Goal: Task Accomplishment & Management: Manage account settings

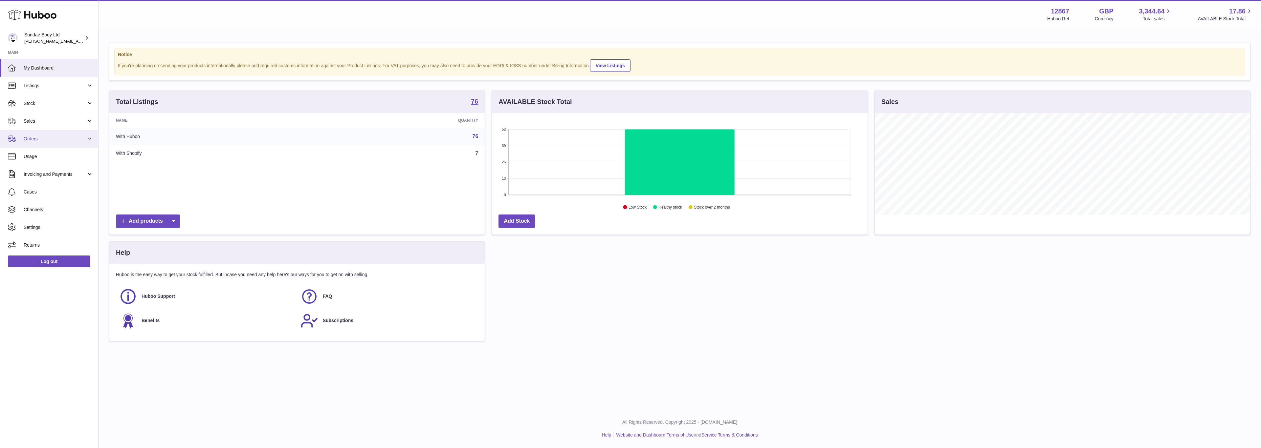
scroll to position [102, 375]
click at [30, 140] on span "Orders" at bounding box center [55, 139] width 63 height 6
click at [36, 156] on span "Orders" at bounding box center [59, 156] width 70 height 6
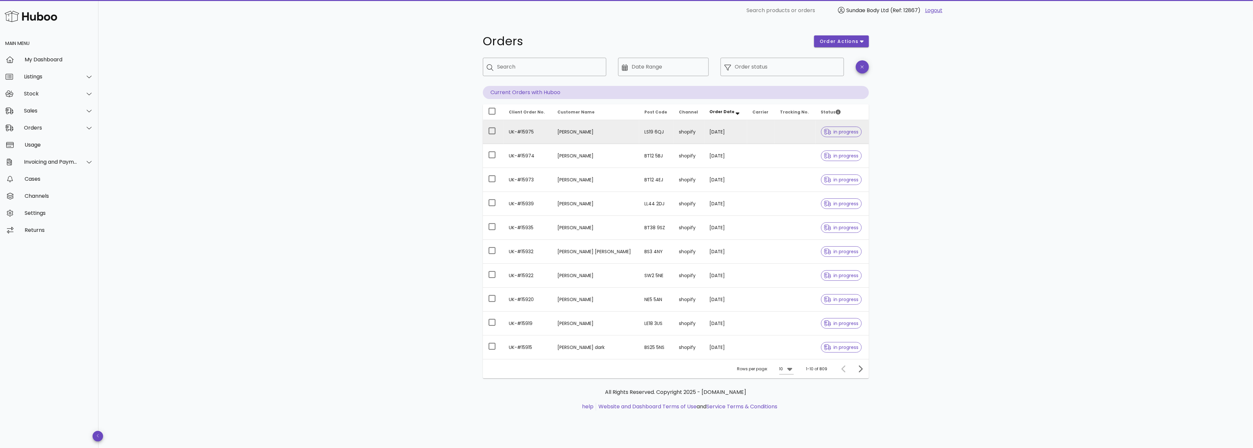
click at [564, 136] on td "[PERSON_NAME]" at bounding box center [595, 132] width 87 height 24
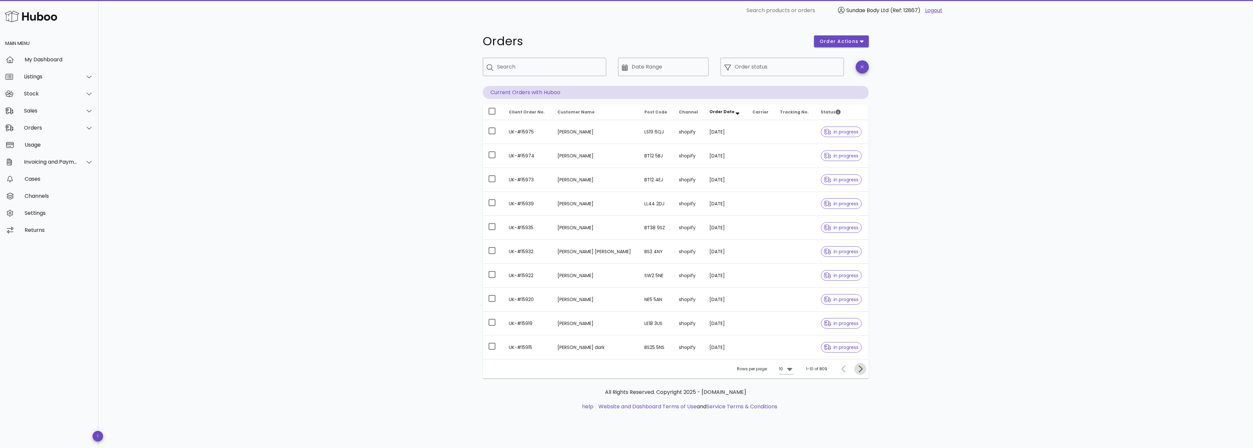
click at [860, 368] on icon "Next page" at bounding box center [861, 369] width 4 height 7
click at [858, 372] on icon "Next page" at bounding box center [861, 369] width 8 height 8
click at [858, 371] on icon "Next page" at bounding box center [861, 369] width 8 height 8
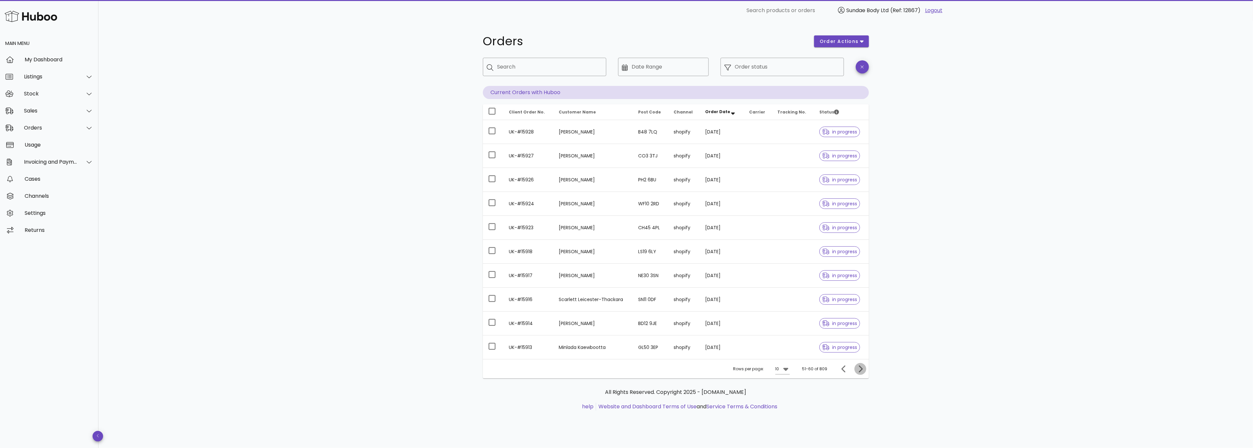
click at [858, 371] on icon "Next page" at bounding box center [861, 369] width 8 height 8
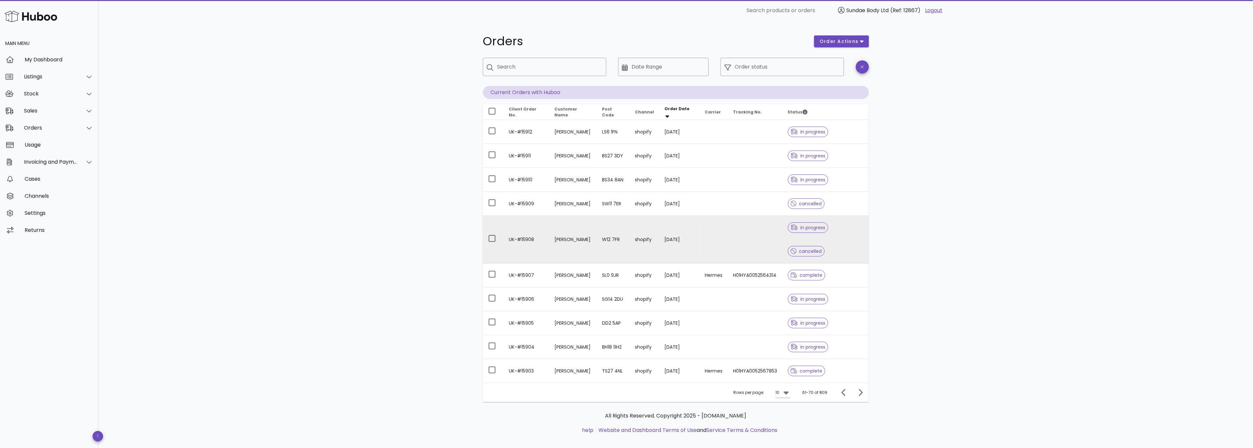
click at [659, 229] on td "30/09/2025" at bounding box center [679, 240] width 41 height 48
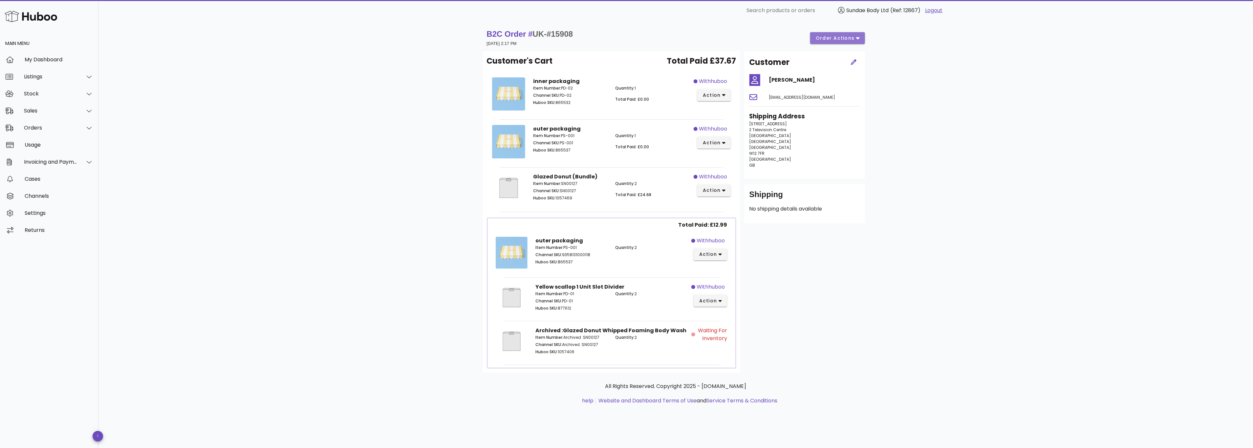
click at [854, 37] on span "order actions" at bounding box center [835, 38] width 39 height 7
click at [849, 75] on div "Cancel" at bounding box center [855, 77] width 28 height 6
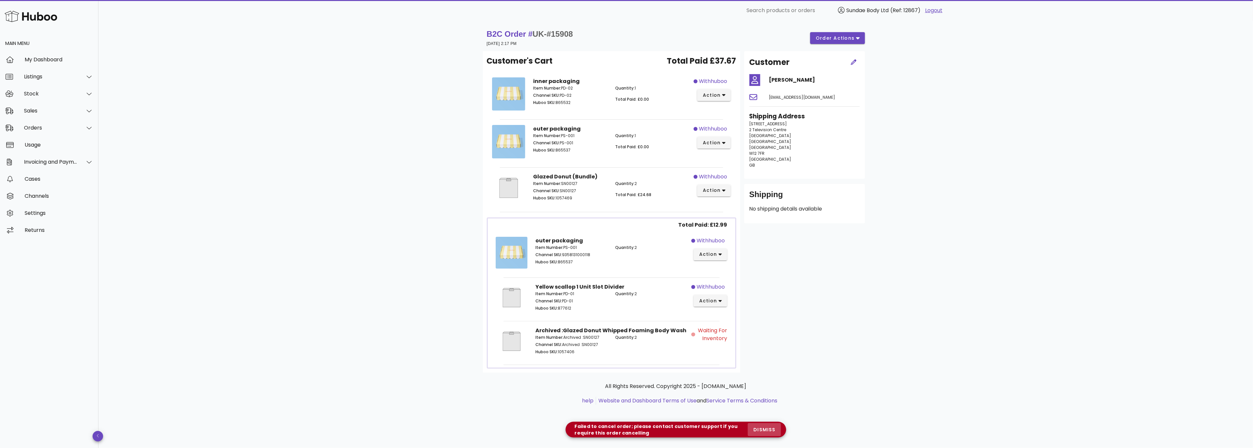
click at [767, 431] on span "dismiss" at bounding box center [764, 430] width 22 height 7
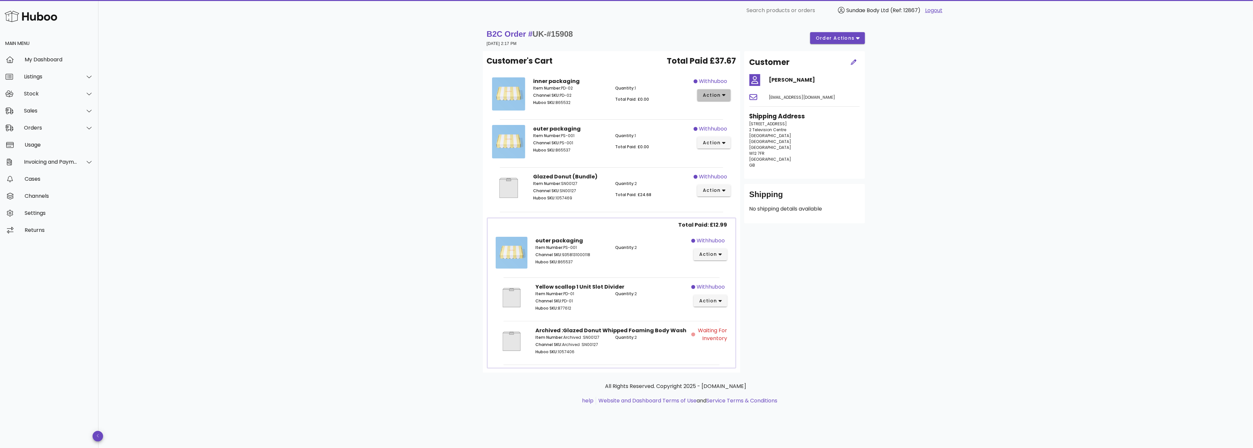
click at [721, 94] on span "action" at bounding box center [714, 95] width 23 height 7
click at [741, 204] on div "Cancel" at bounding box center [749, 203] width 44 height 6
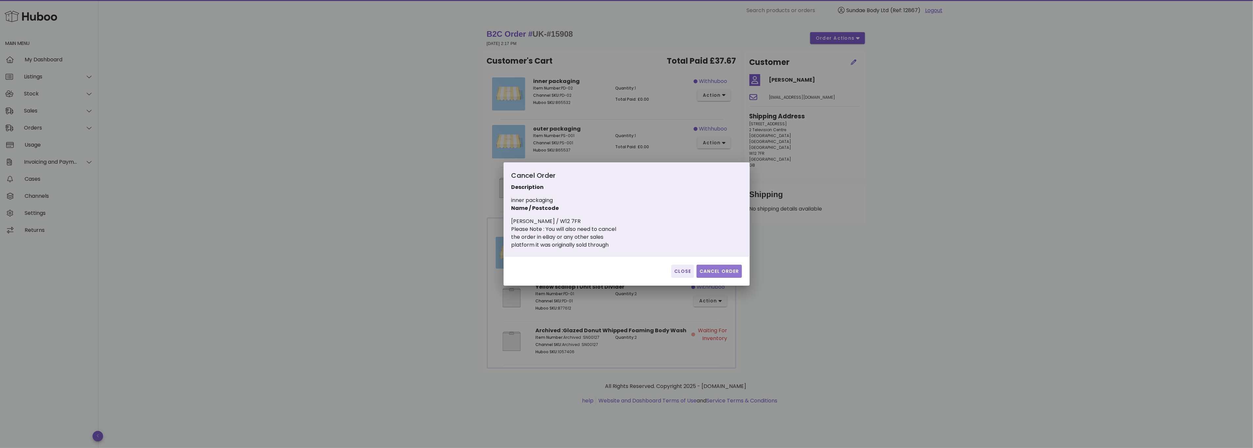
click at [706, 273] on span "Cancel Order" at bounding box center [719, 271] width 40 height 7
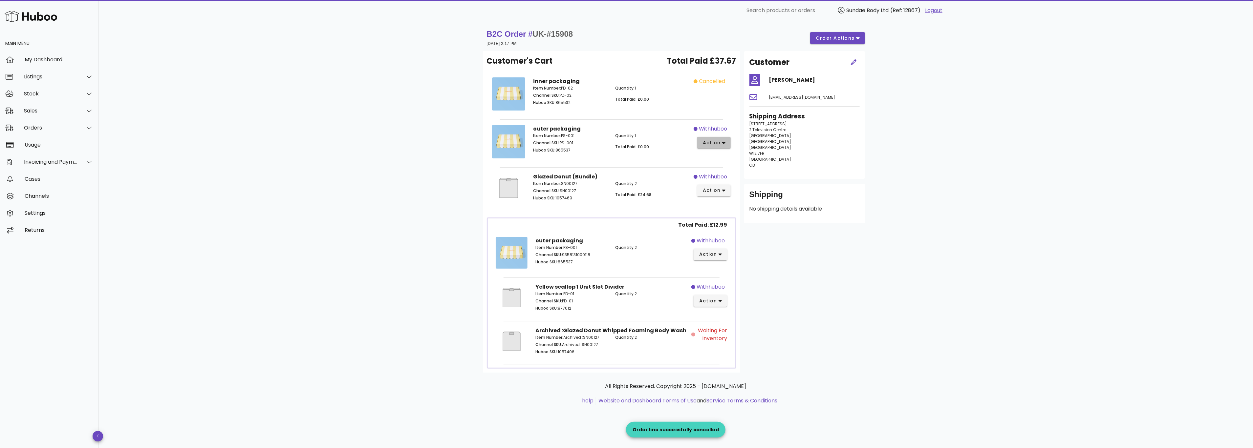
click at [720, 143] on span "action" at bounding box center [712, 143] width 18 height 7
click at [734, 249] on div "Cancel" at bounding box center [749, 251] width 44 height 6
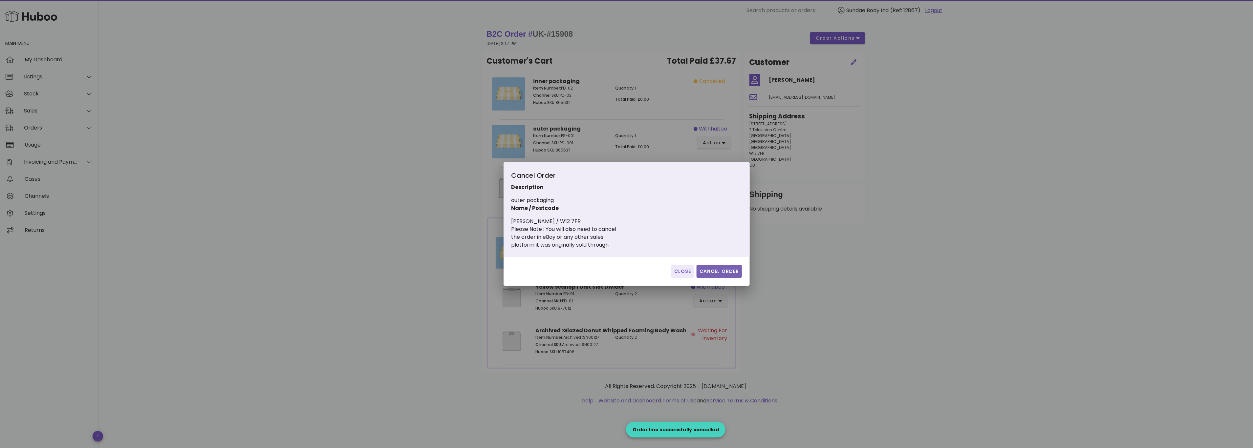
click at [710, 268] on span "Cancel Order" at bounding box center [719, 271] width 40 height 7
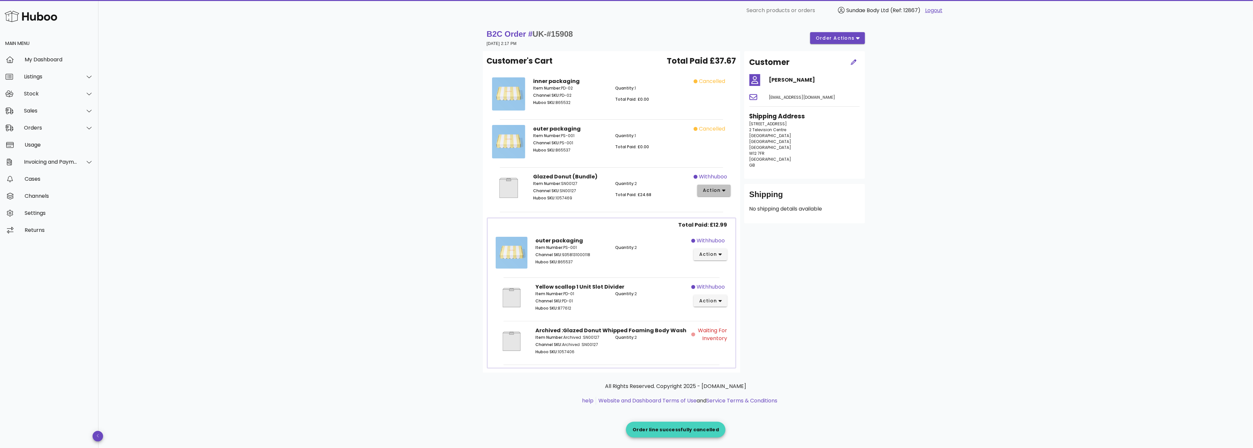
click at [729, 193] on button "action" at bounding box center [714, 191] width 34 height 12
click at [735, 295] on div "Cancel" at bounding box center [749, 298] width 44 height 6
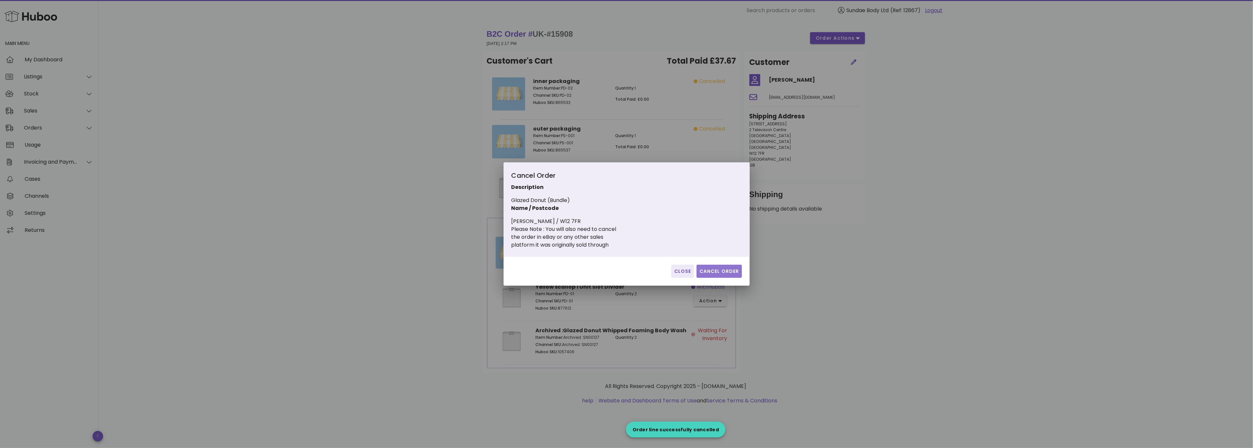
click at [719, 272] on span "Cancel Order" at bounding box center [719, 271] width 40 height 7
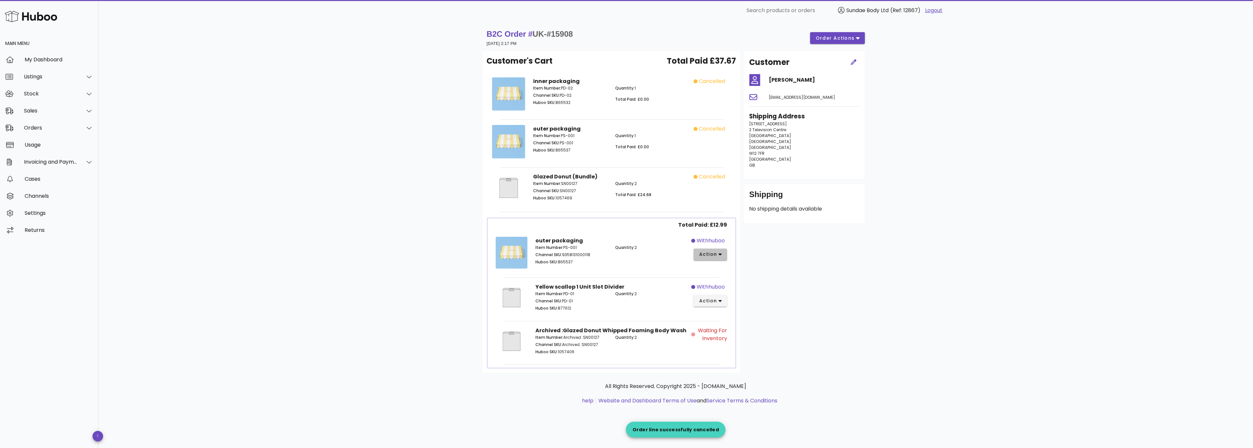
click at [722, 257] on button "action" at bounding box center [711, 255] width 34 height 12
click at [727, 359] on div "Cancel" at bounding box center [736, 363] width 73 height 17
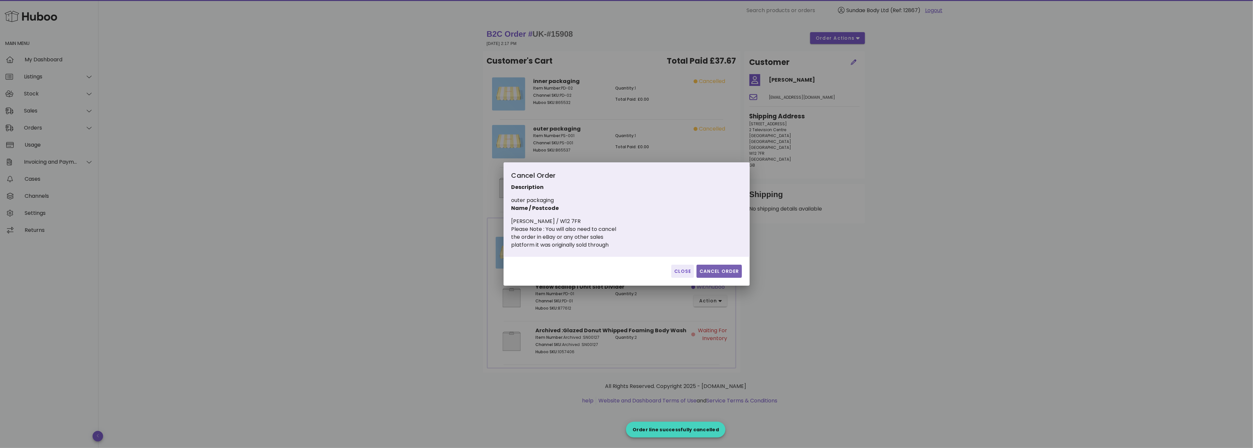
click at [714, 275] on span "Cancel Order" at bounding box center [719, 271] width 40 height 7
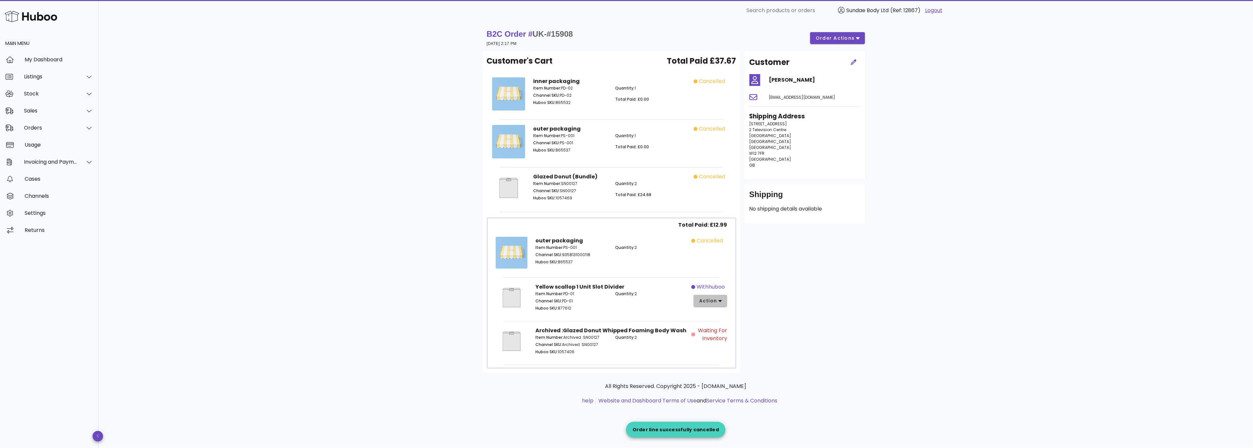
click at [721, 301] on icon "button" at bounding box center [721, 301] width 4 height 6
click at [736, 406] on div "Cancel" at bounding box center [736, 410] width 73 height 17
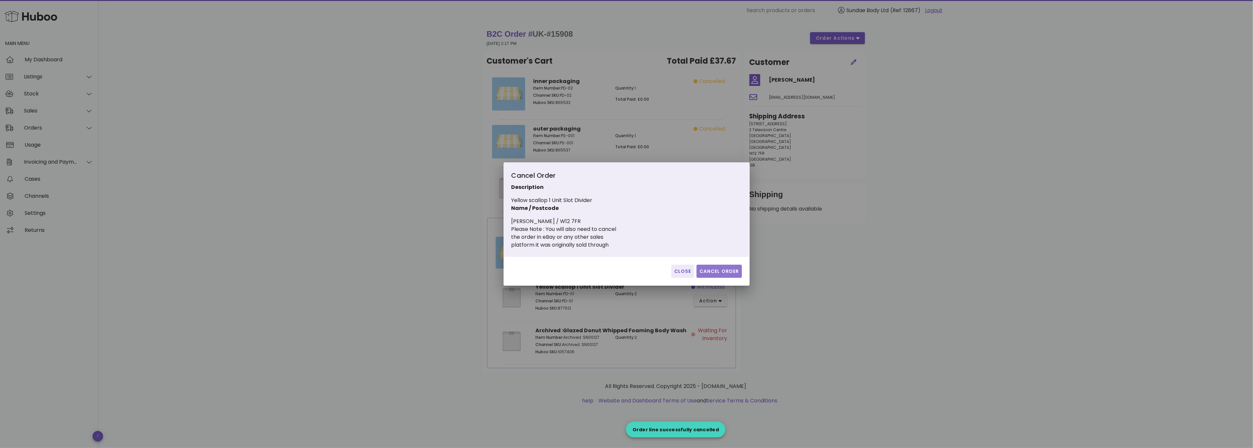
click at [713, 271] on span "Cancel Order" at bounding box center [719, 271] width 40 height 7
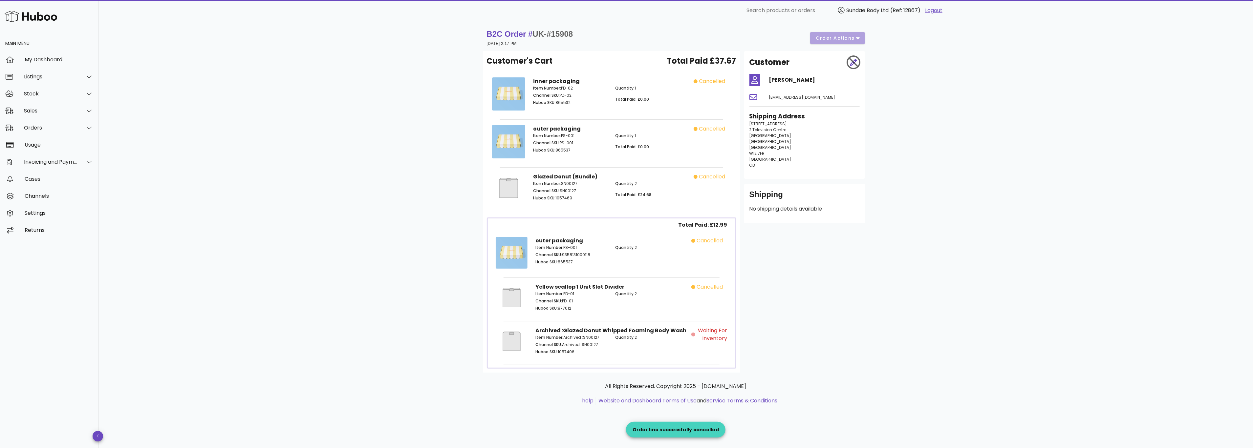
click at [715, 339] on span "Waiting for Inventory" at bounding box center [712, 335] width 31 height 16
click at [37, 127] on div "Orders" at bounding box center [51, 128] width 54 height 6
click at [39, 143] on div "Orders" at bounding box center [59, 144] width 70 height 6
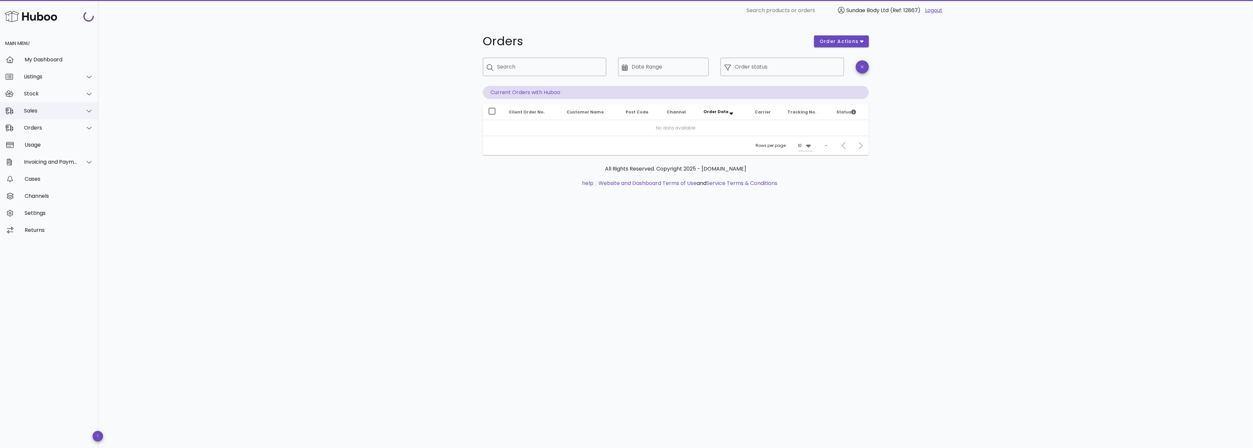
click at [37, 109] on div "Sales" at bounding box center [51, 111] width 54 height 6
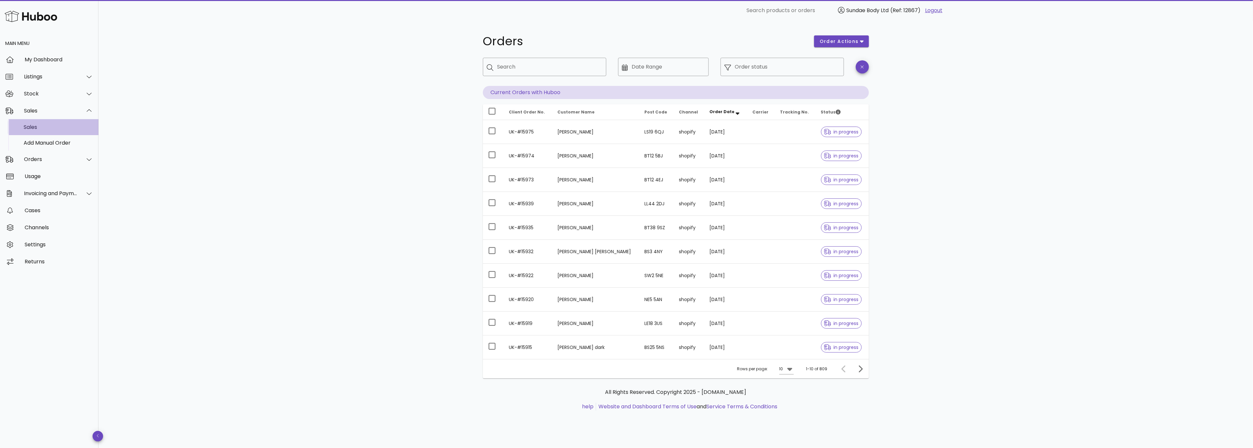
click at [37, 123] on div "Sales" at bounding box center [59, 127] width 70 height 14
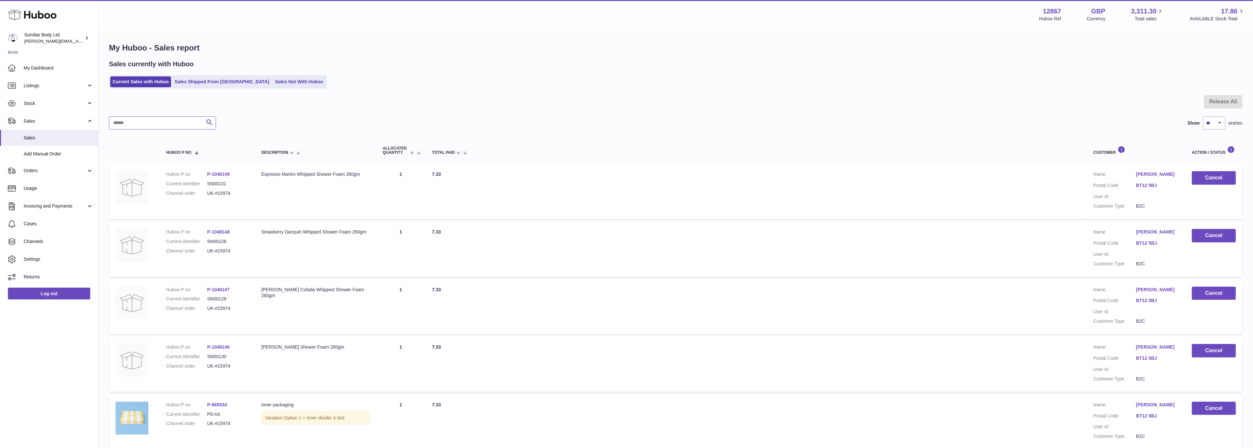
click at [154, 124] on input "text" at bounding box center [162, 123] width 107 height 13
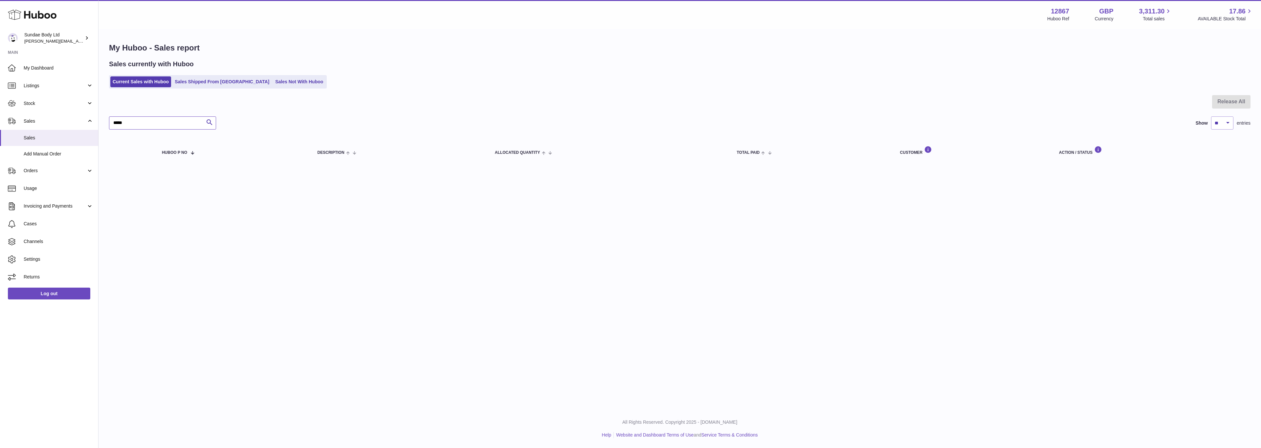
type input "*****"
click at [273, 85] on link "Sales Not With Huboo" at bounding box center [299, 81] width 53 height 11
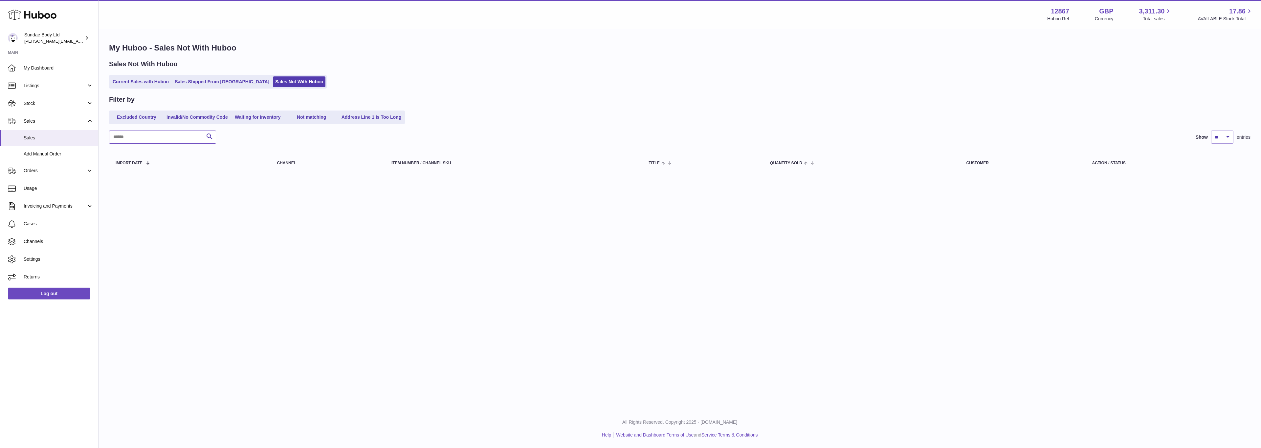
click at [142, 139] on input "text" at bounding box center [162, 137] width 107 height 13
type input "*****"
click at [29, 168] on span "Orders" at bounding box center [55, 171] width 63 height 6
click at [35, 190] on span "Orders" at bounding box center [59, 188] width 70 height 6
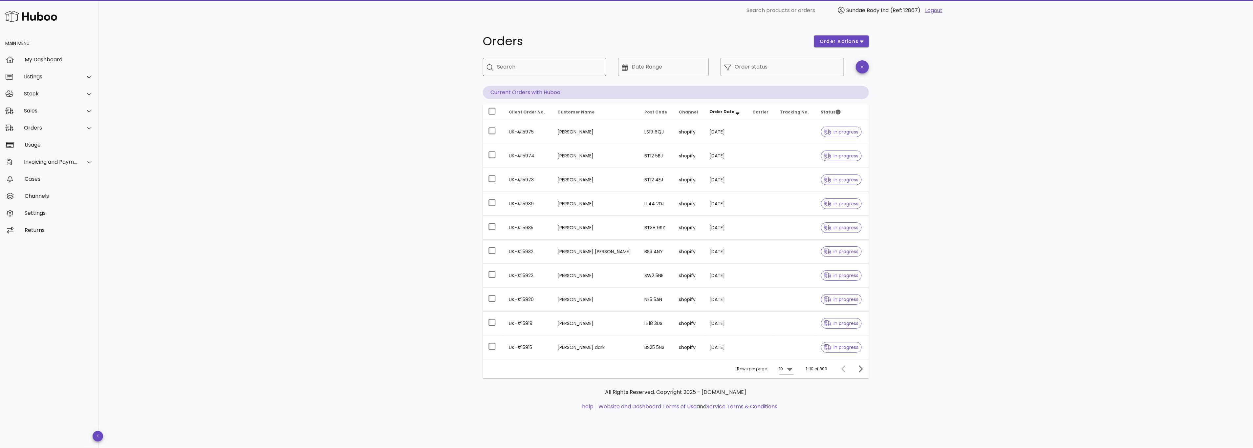
click at [552, 74] on div "Search" at bounding box center [549, 67] width 104 height 18
type input "*****"
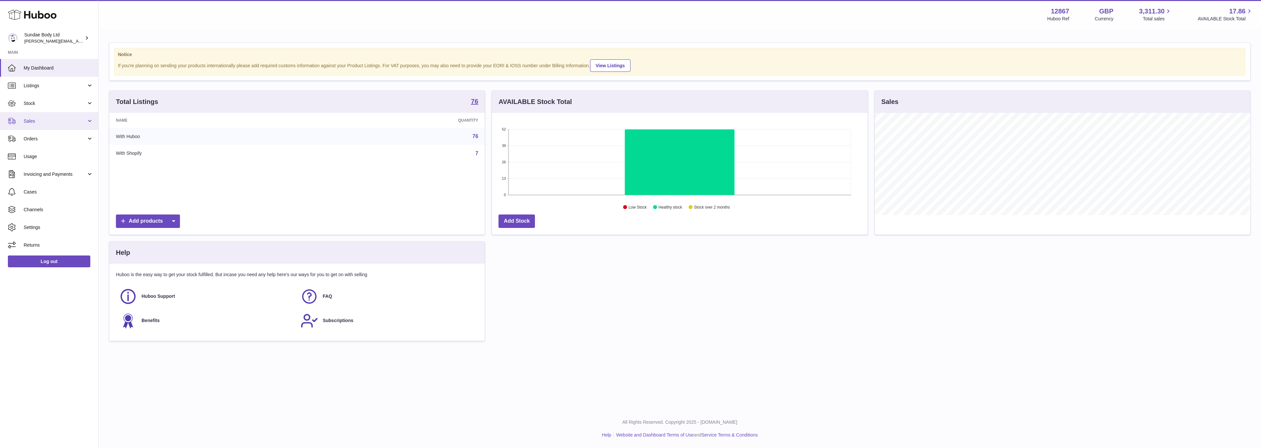
scroll to position [102, 375]
click at [29, 119] on span "Sales" at bounding box center [55, 121] width 63 height 6
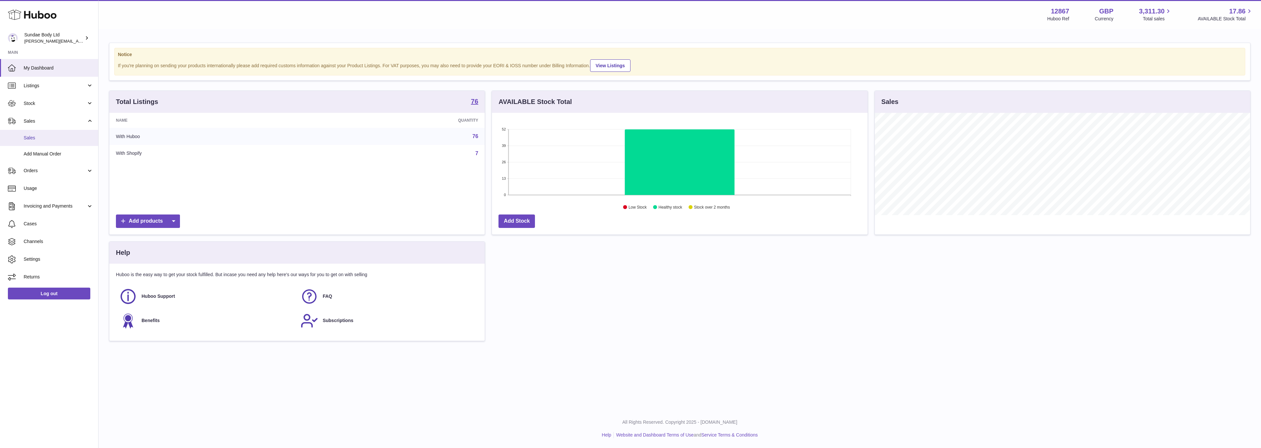
click at [30, 137] on span "Sales" at bounding box center [59, 138] width 70 height 6
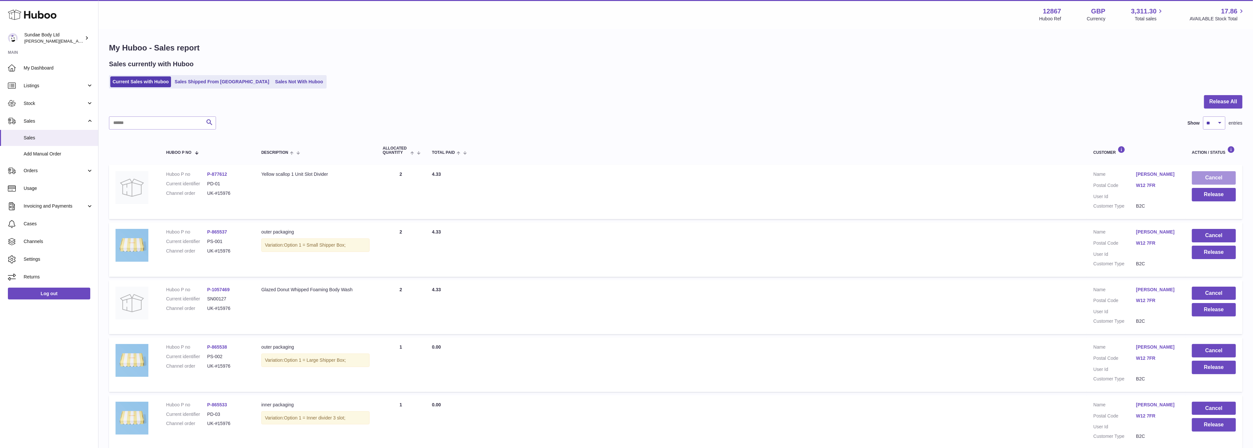
click at [1211, 178] on button "Cancel" at bounding box center [1214, 177] width 44 height 13
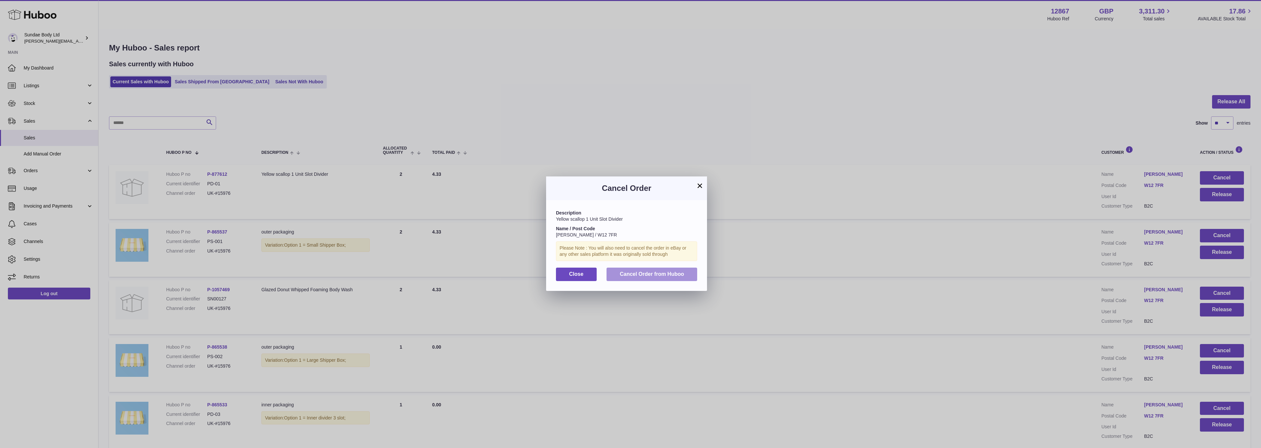
click at [658, 272] on span "Cancel Order from Huboo" at bounding box center [652, 275] width 64 height 6
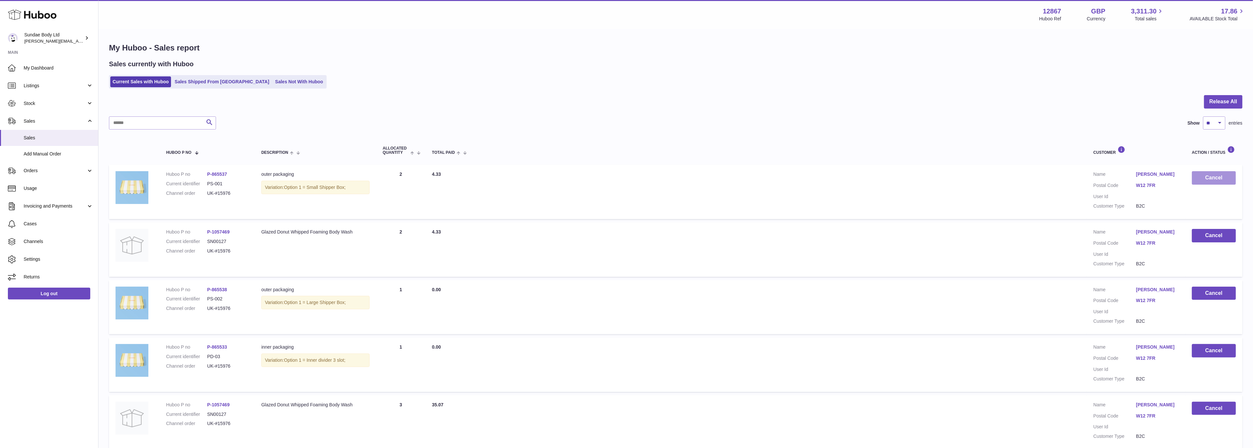
click at [1219, 178] on button "Cancel" at bounding box center [1214, 177] width 44 height 13
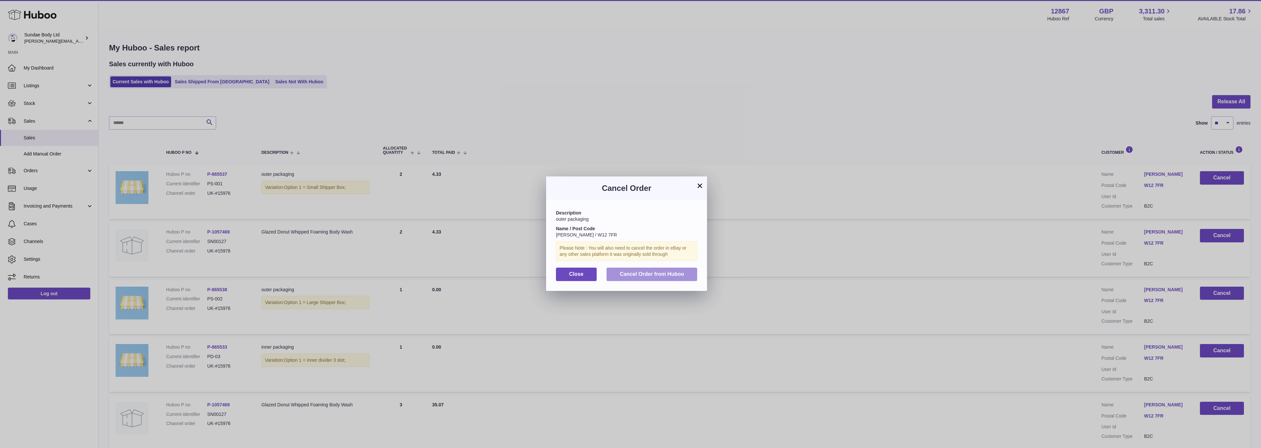
click at [634, 273] on span "Cancel Order from Huboo" at bounding box center [652, 275] width 64 height 6
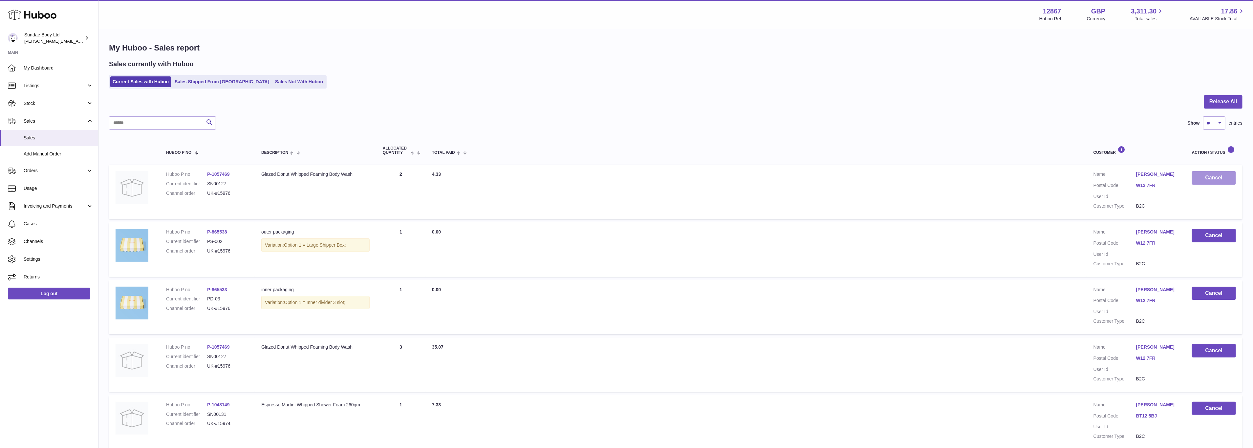
click at [1207, 177] on button "Cancel" at bounding box center [1214, 177] width 44 height 13
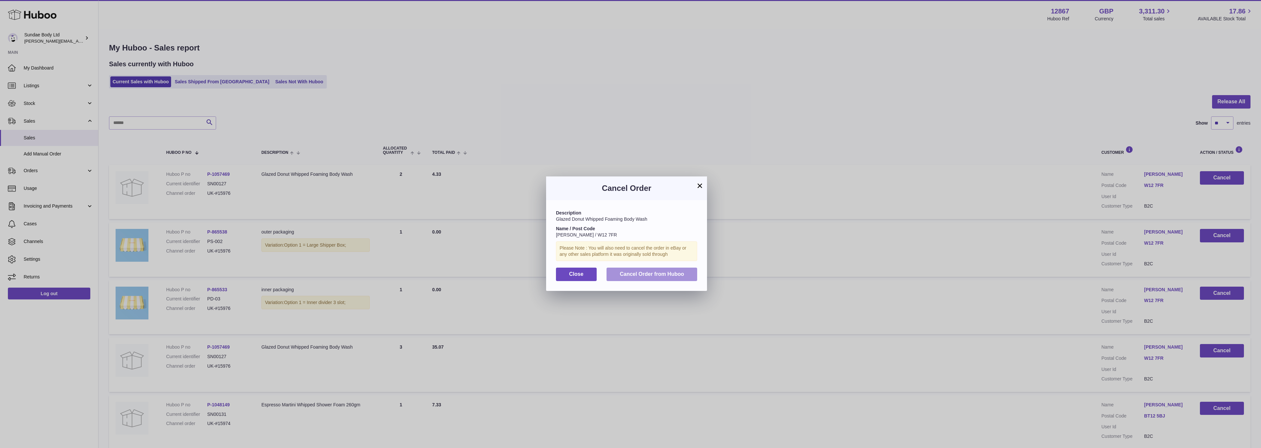
click at [661, 275] on span "Cancel Order from Huboo" at bounding box center [652, 275] width 64 height 6
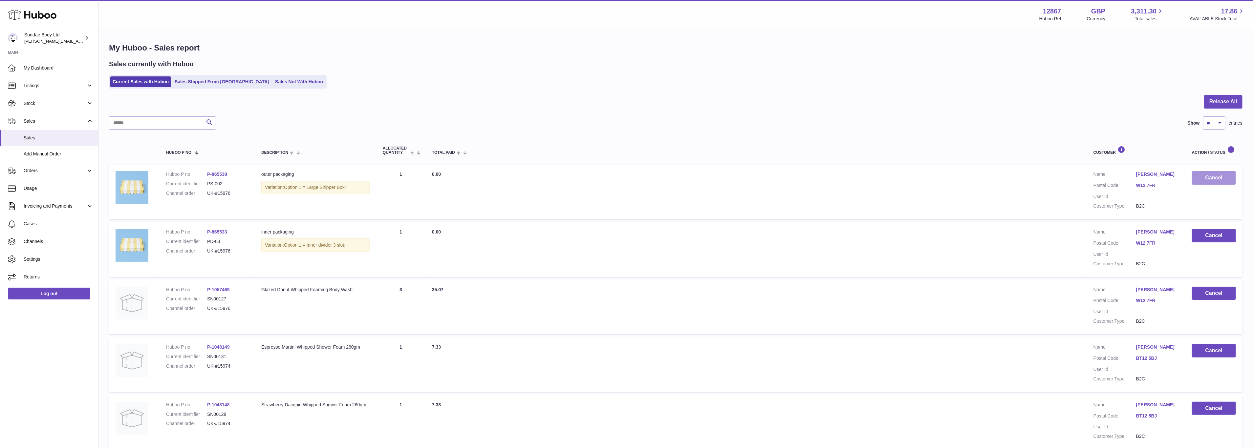
click at [1208, 176] on button "Cancel" at bounding box center [1214, 177] width 44 height 13
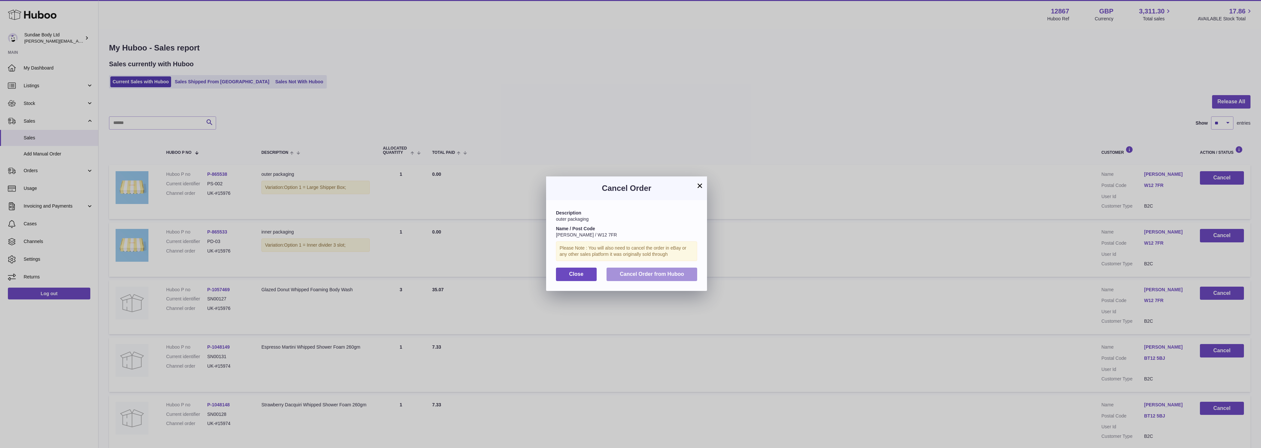
click at [640, 275] on span "Cancel Order from Huboo" at bounding box center [652, 275] width 64 height 6
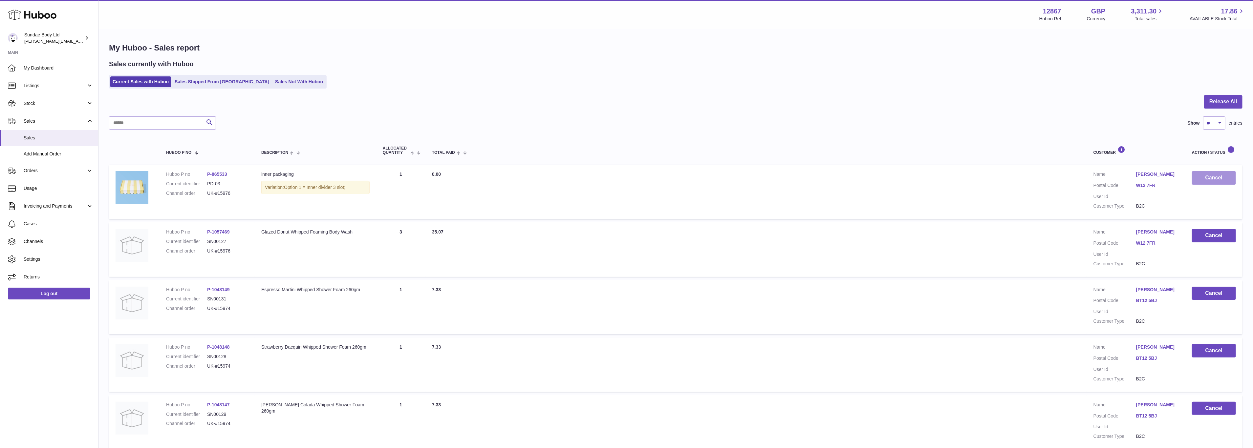
click at [1212, 176] on button "Cancel" at bounding box center [1214, 177] width 44 height 13
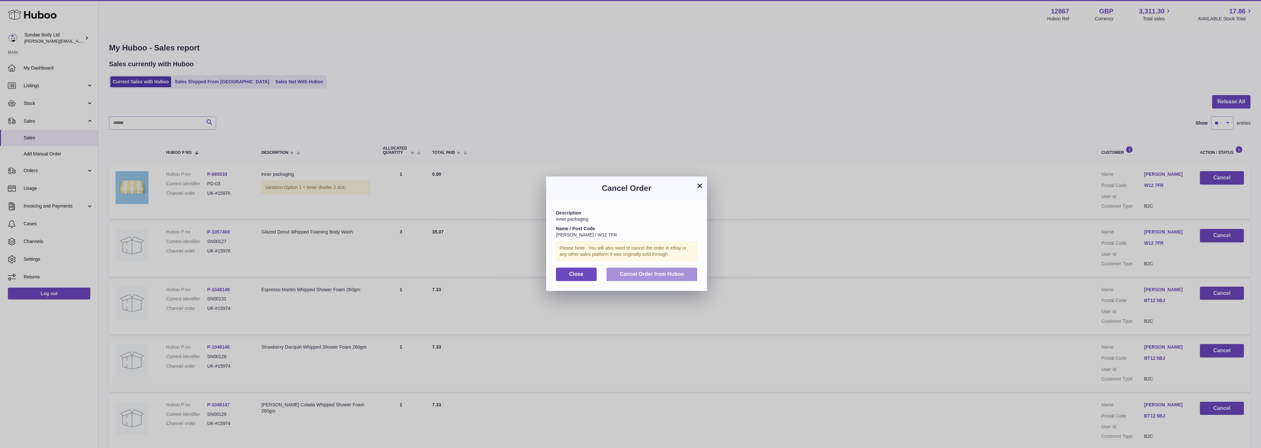
click at [673, 274] on span "Cancel Order from Huboo" at bounding box center [652, 275] width 64 height 6
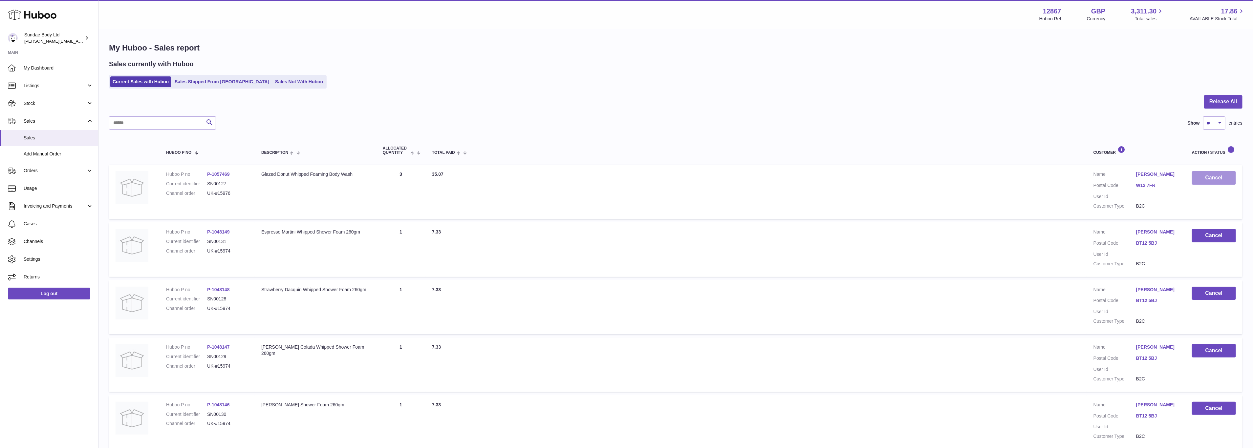
click at [1213, 177] on button "Cancel" at bounding box center [1214, 177] width 44 height 13
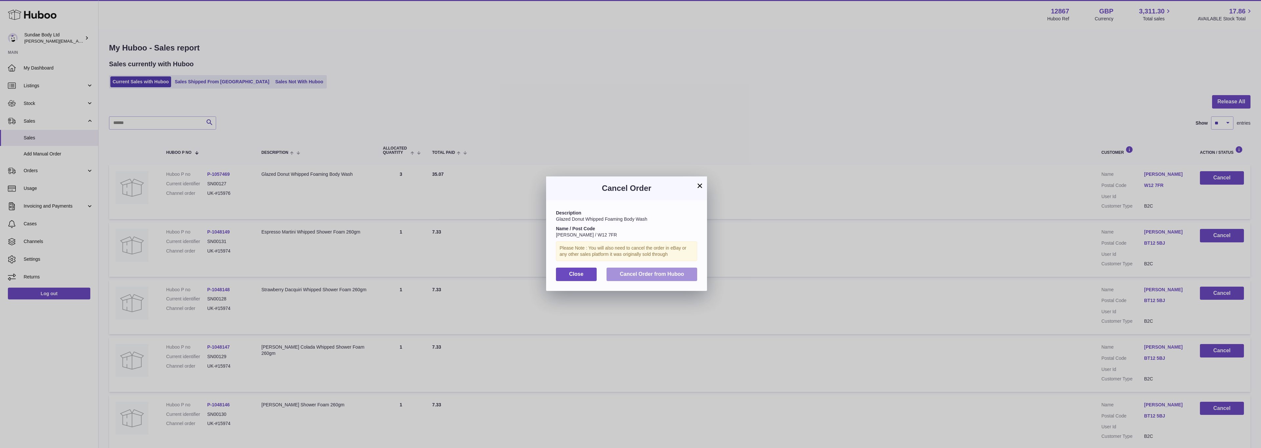
click at [641, 273] on span "Cancel Order from Huboo" at bounding box center [652, 275] width 64 height 6
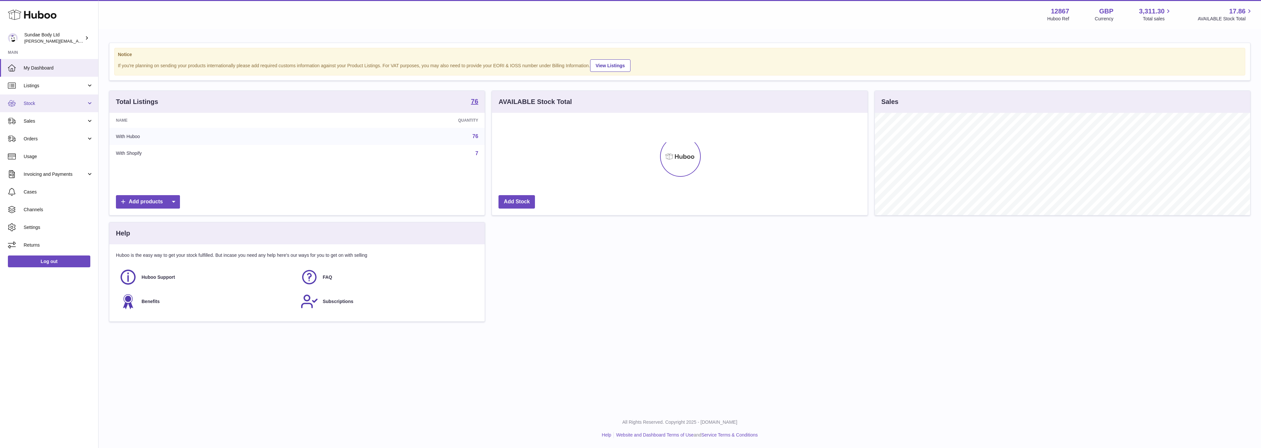
scroll to position [102, 375]
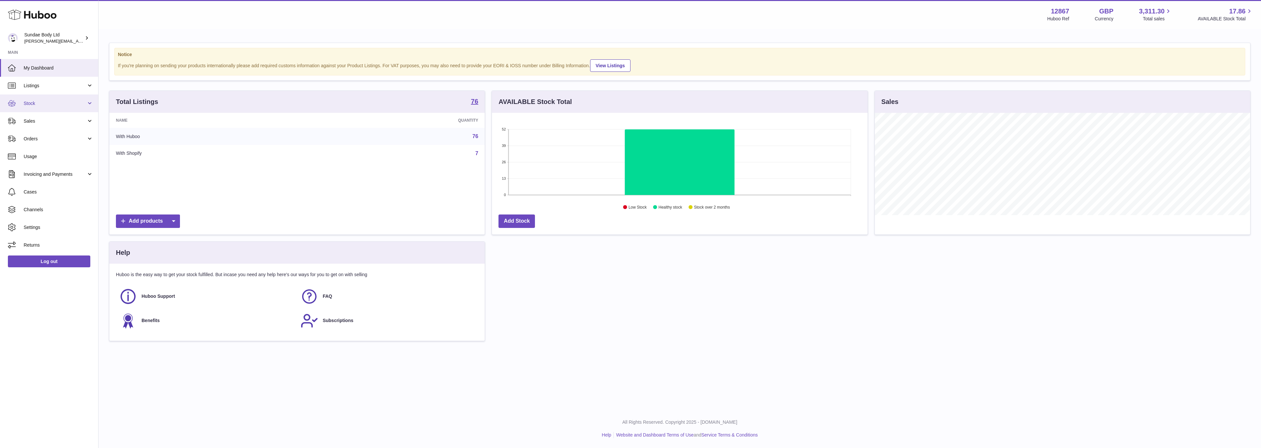
click at [35, 100] on span "Stock" at bounding box center [55, 103] width 63 height 6
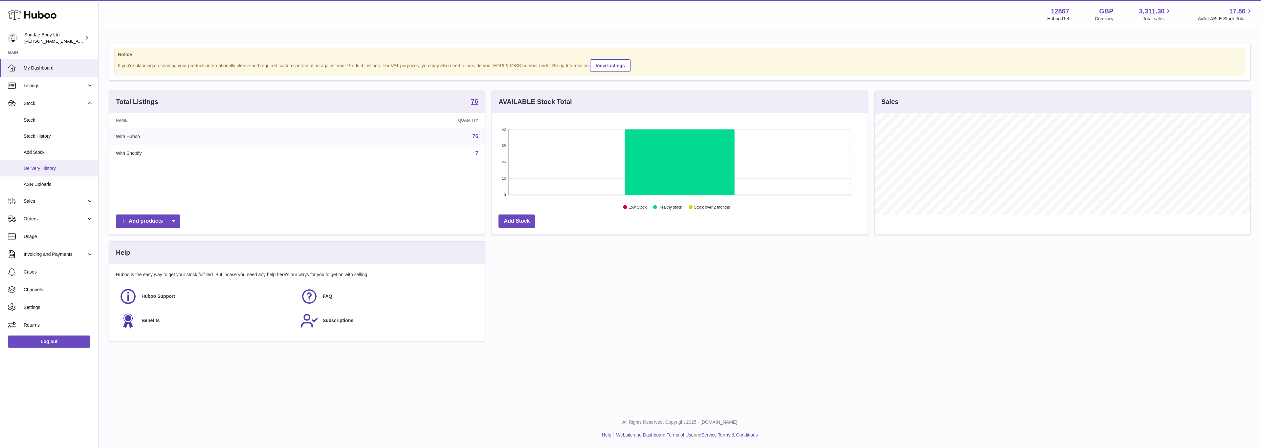
click at [39, 165] on span "Delivery History" at bounding box center [59, 168] width 70 height 6
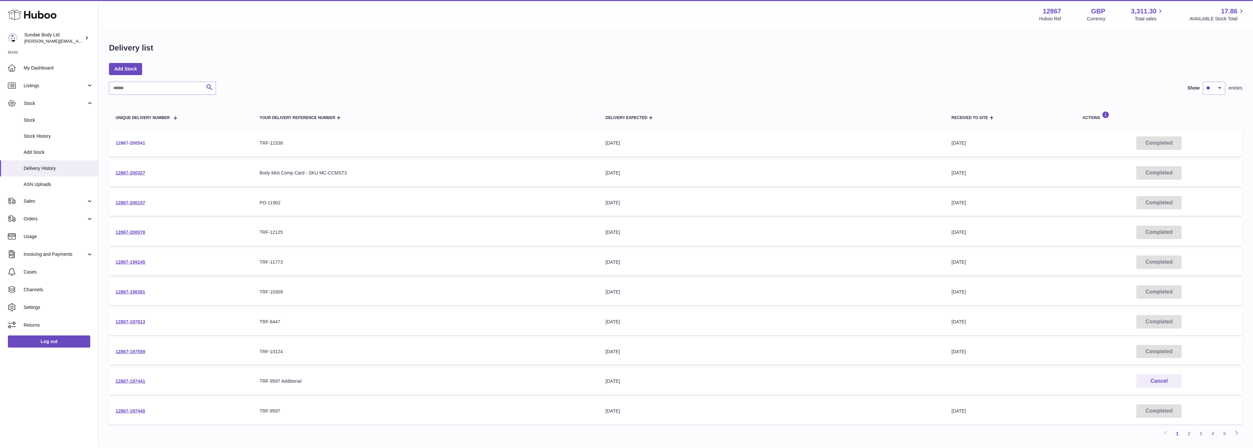
click at [133, 143] on link "12867-200541" at bounding box center [131, 143] width 30 height 5
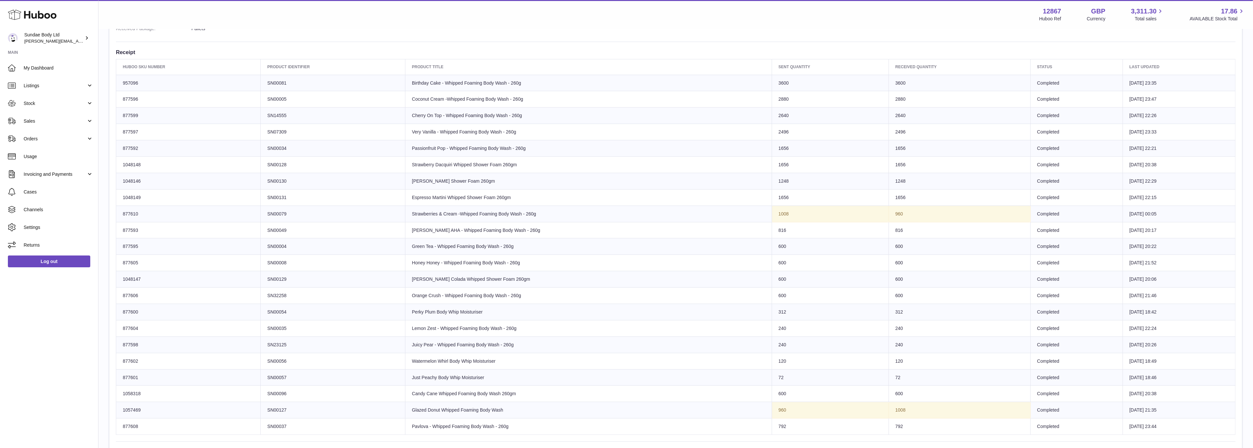
scroll to position [246, 0]
